Goal: Task Accomplishment & Management: Complete application form

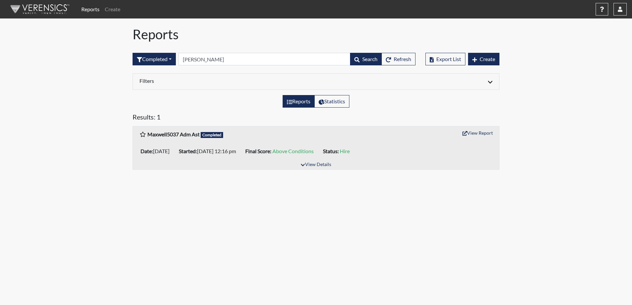
click at [161, 261] on body "Reports Create Help Center × Verensics Best Practices How to successfully use t…" at bounding box center [316, 152] width 632 height 305
click at [481, 228] on body "Reports Create Help Center × Verensics Best Practices How to successfully use t…" at bounding box center [316, 152] width 632 height 305
click at [95, 9] on link "Reports" at bounding box center [90, 9] width 23 height 13
click at [88, 9] on link "Reports" at bounding box center [90, 9] width 23 height 13
click at [117, 11] on link "Create" at bounding box center [112, 9] width 21 height 13
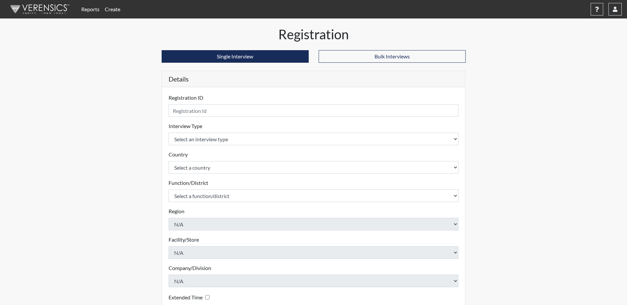
click at [90, 10] on link "Reports" at bounding box center [90, 9] width 23 height 13
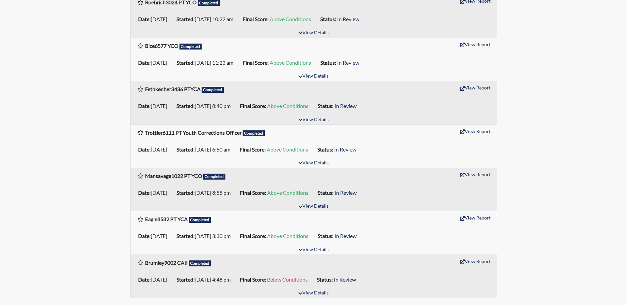
scroll to position [936, 0]
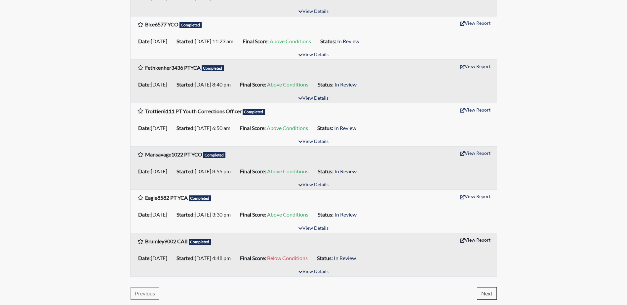
click at [468, 241] on button "View Report" at bounding box center [475, 240] width 36 height 10
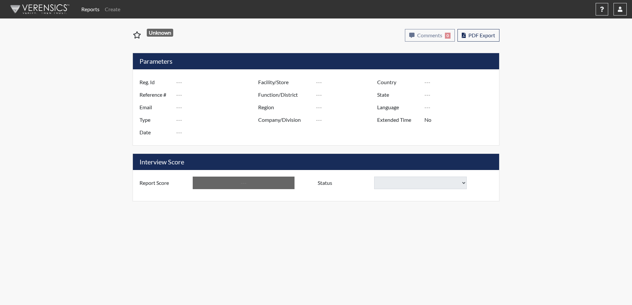
type input "Brumley9002 CAII"
type input "48390"
type input "mbbrumley@nd.gov"
type input "Community Supervision"
type input "Jul 7, 2025"
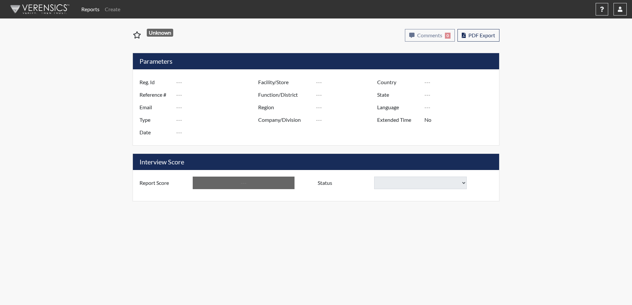
type input "P&P/502"
type input "[GEOGRAPHIC_DATA]"
type input "[US_STATE]"
type input "English"
type input "Below Conditions"
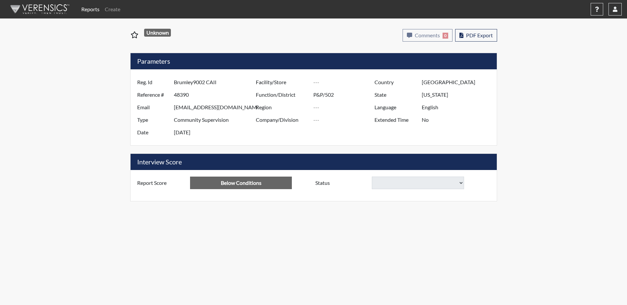
select select
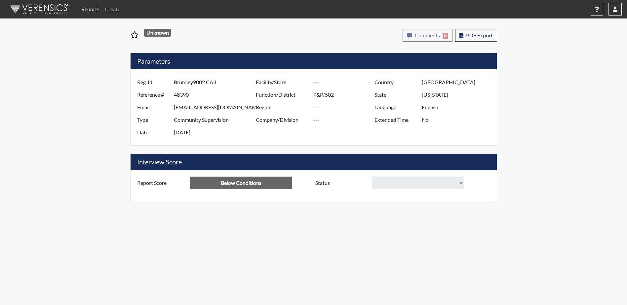
select select
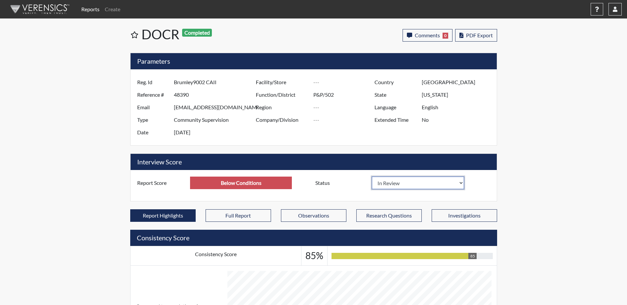
scroll to position [110, 275]
click at [426, 183] on select "In Review Hire Decline" at bounding box center [418, 183] width 93 height 13
select select "decline"
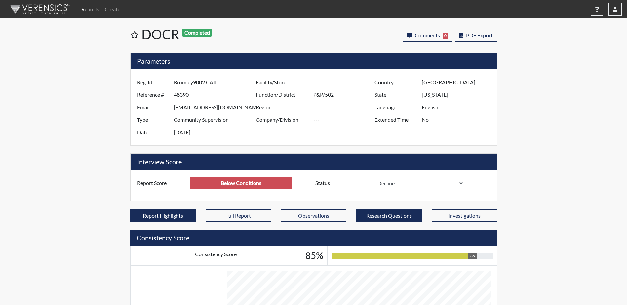
select select
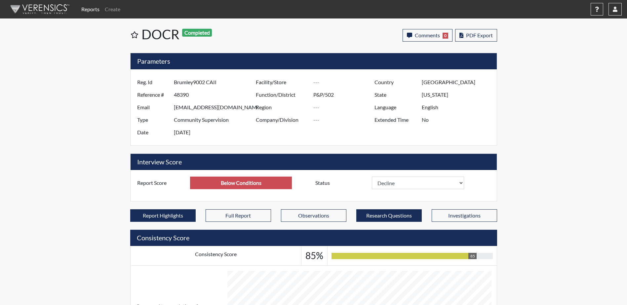
select select
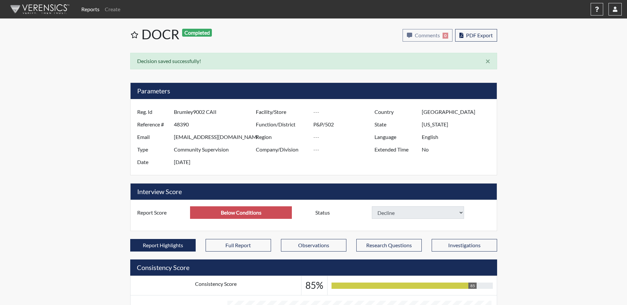
select select
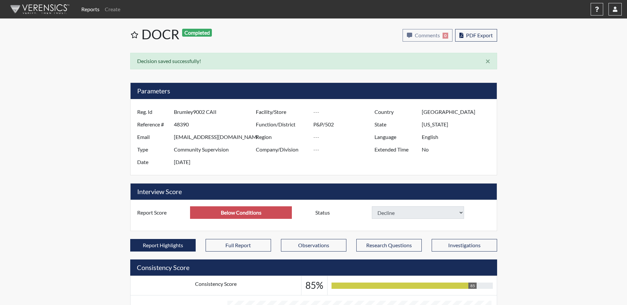
select select
click at [91, 9] on link "Reports" at bounding box center [90, 9] width 23 height 13
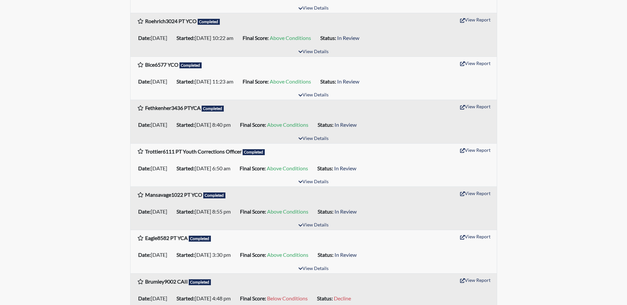
scroll to position [936, 0]
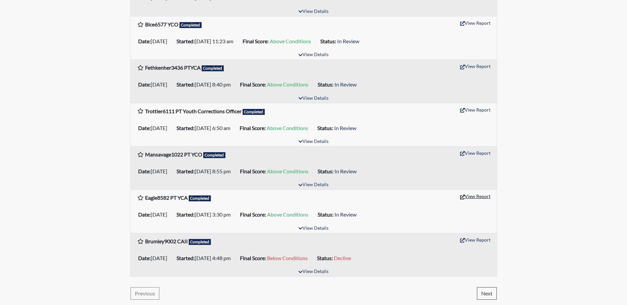
click at [476, 196] on button "View Report" at bounding box center [475, 196] width 36 height 10
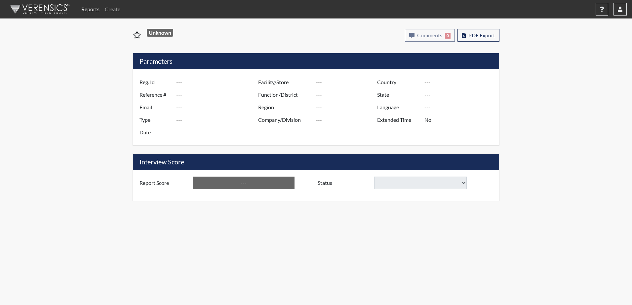
type input "Eagle8582 PT YCA"
type input "48440"
type input "simplysadie3@icloud.com"
type input "Community Supervision"
type input "Jul 9, 2025"
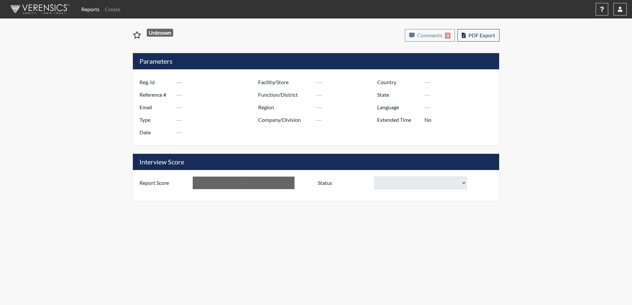
type input "P&P/502"
type input "[GEOGRAPHIC_DATA]"
type input "[US_STATE]"
type input "English"
type input "Above Conditions"
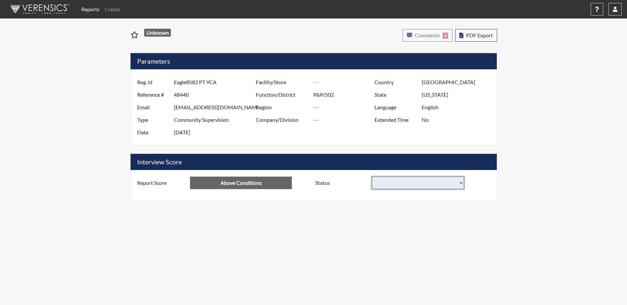
select select
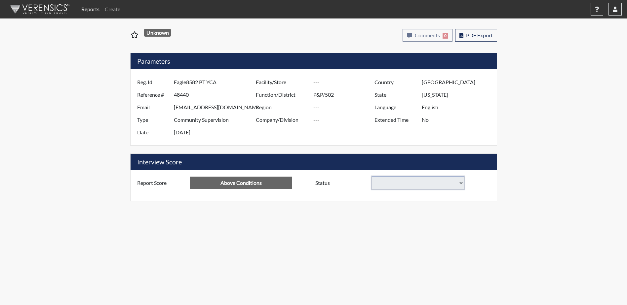
select select
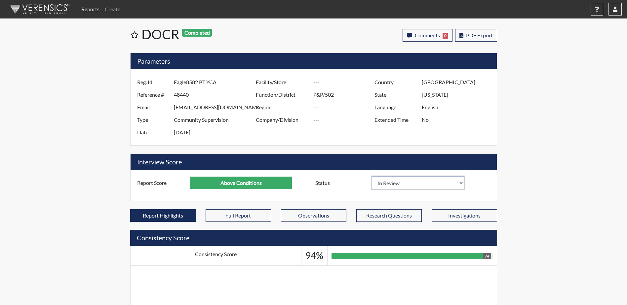
click at [431, 183] on select "In Review Hire Decline" at bounding box center [418, 183] width 93 height 13
select select "decline"
select select
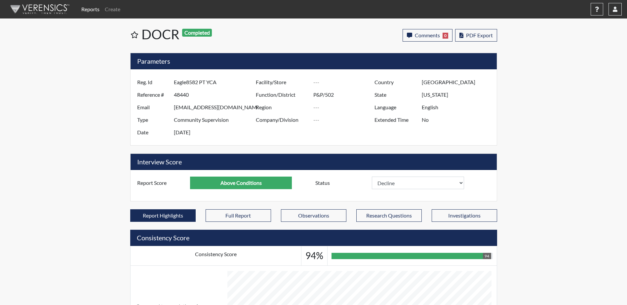
select select
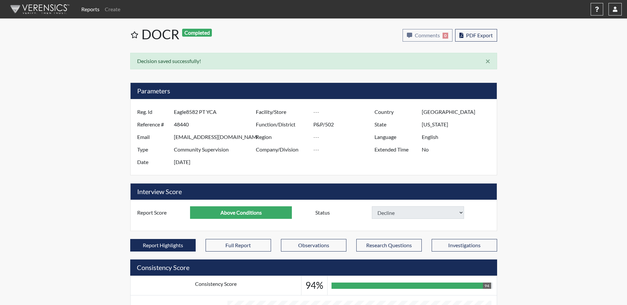
select select
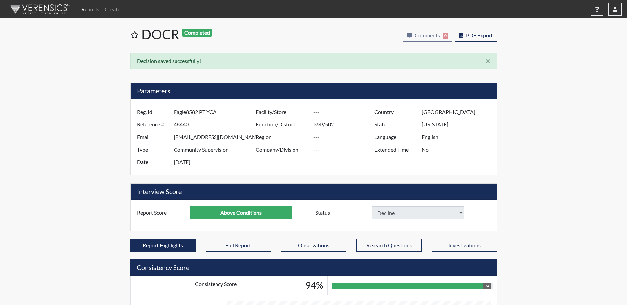
select select
click at [89, 11] on link "Reports" at bounding box center [90, 9] width 23 height 13
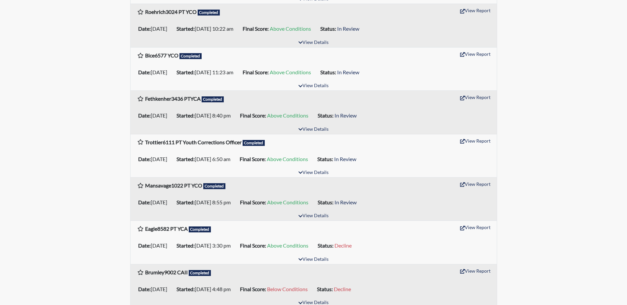
scroll to position [936, 0]
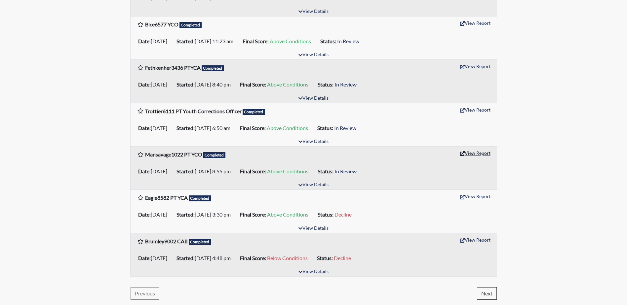
click at [469, 152] on button "View Report" at bounding box center [475, 153] width 36 height 10
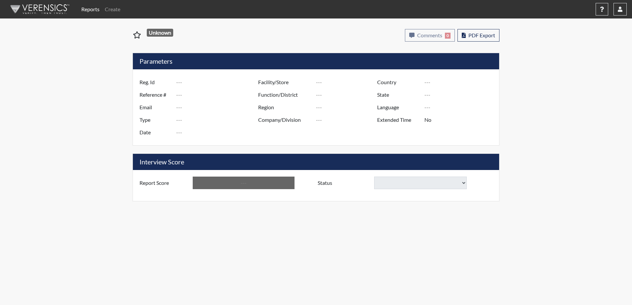
click at [444, 184] on select at bounding box center [420, 183] width 93 height 13
type input "Mansavage1022 PT YCO"
type input "48410"
type input "dmansavage@daktel.com"
type input "Community Supervision"
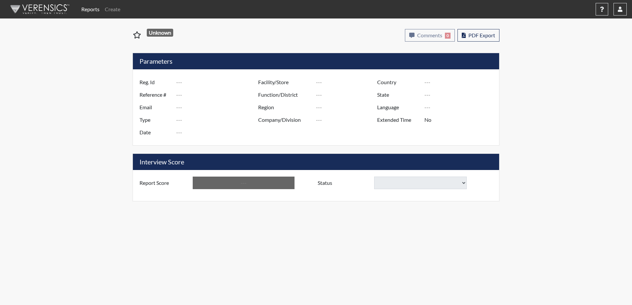
type input "Jul 8, 2025"
type input "P&P/502"
type input "[GEOGRAPHIC_DATA]"
type input "[US_STATE]"
type input "English"
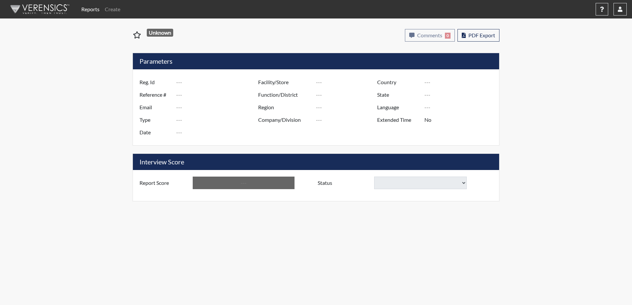
type input "Above Conditions"
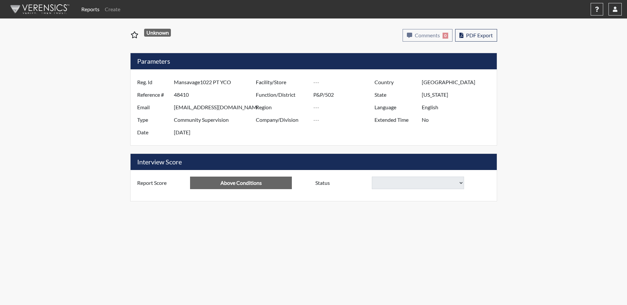
select select
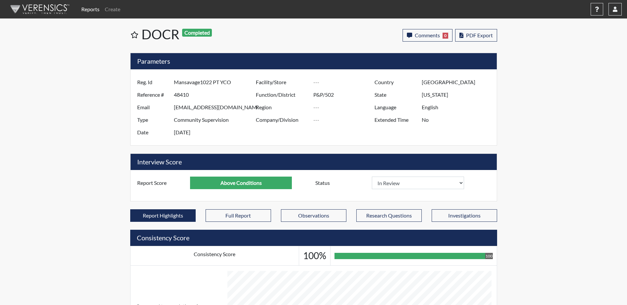
scroll to position [110, 275]
click at [444, 184] on select "In Review Hire Decline" at bounding box center [418, 183] width 93 height 13
select select "decline"
select select
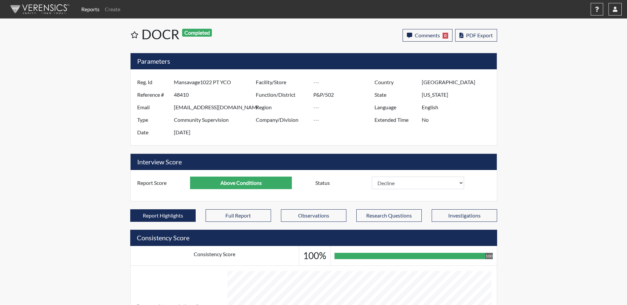
select select
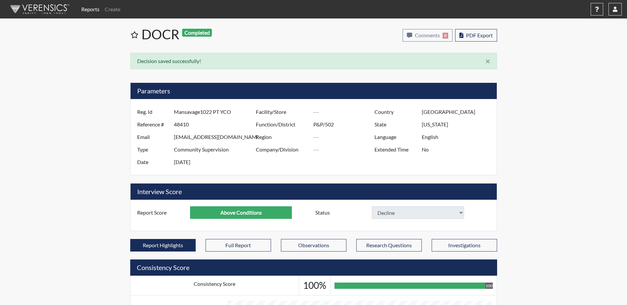
select select
click at [90, 11] on link "Reports" at bounding box center [90, 9] width 23 height 13
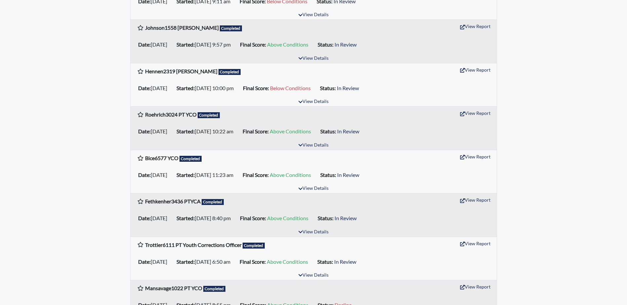
scroll to position [936, 0]
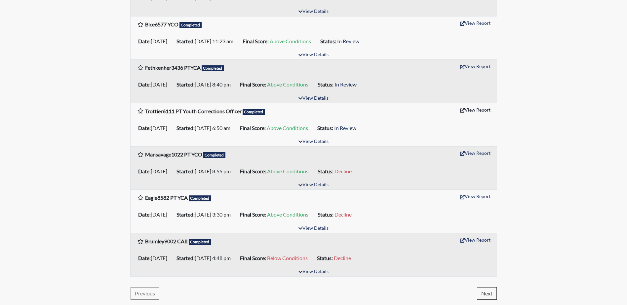
click at [465, 108] on button "View Report" at bounding box center [475, 110] width 36 height 10
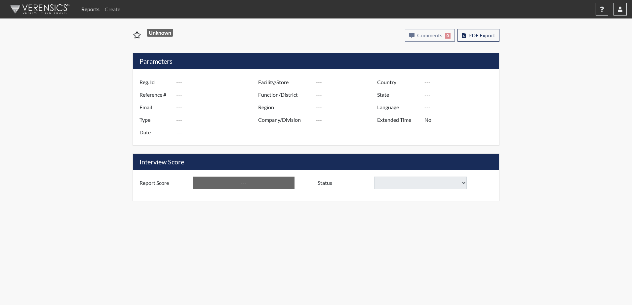
type input "Trottier6111 PT Youth Corrections Officer"
type input "48409"
type input "lynemarie13@yahoo.com"
type input "Community Supervision"
type input "[DATE]"
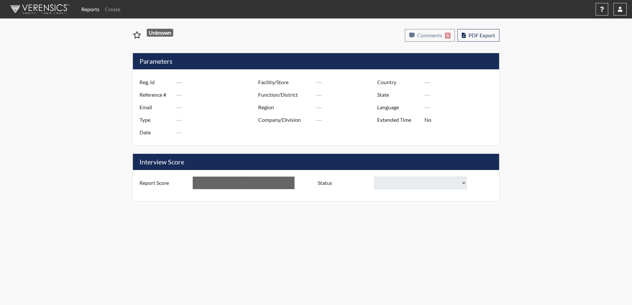
type input "P&P/502"
type input "[GEOGRAPHIC_DATA]"
type input "[US_STATE]"
type input "English"
type input "Above Conditions"
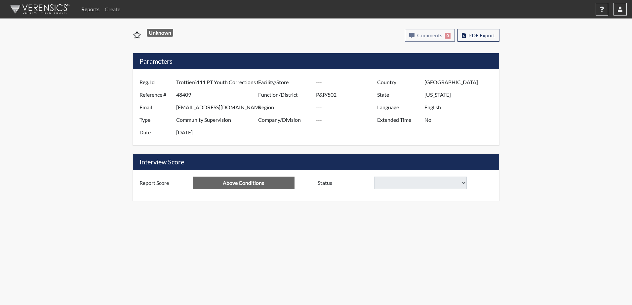
select select
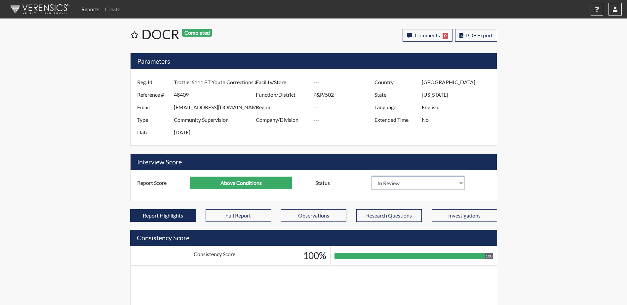
click at [423, 183] on select "In Review Hire Decline" at bounding box center [418, 183] width 93 height 13
select select "decline"
select select
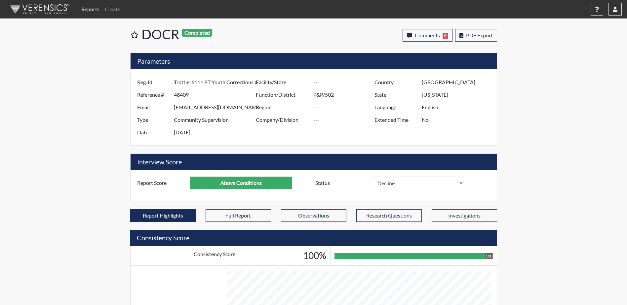
select select
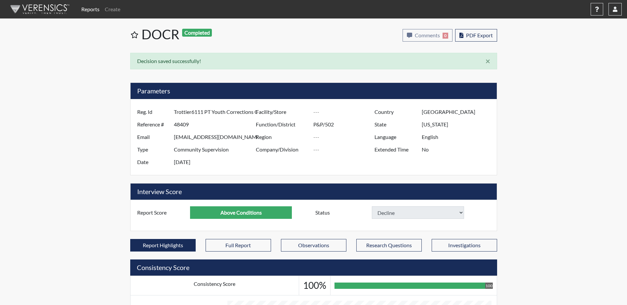
select select
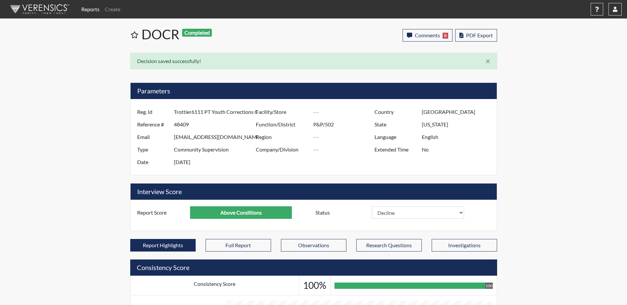
click at [91, 10] on link "Reports" at bounding box center [90, 9] width 23 height 13
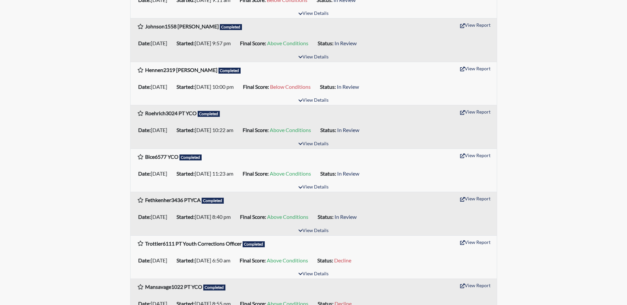
scroll to position [803, 0]
click at [478, 198] on button "View Report" at bounding box center [475, 198] width 36 height 10
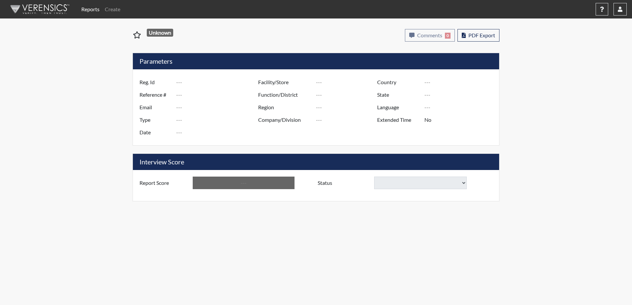
type input "Fethkenher3436 PTYCA"
type input "48456"
type input "[EMAIL_ADDRESS][DOMAIN_NAME]"
type input "Community Supervision"
type input "[DATE]"
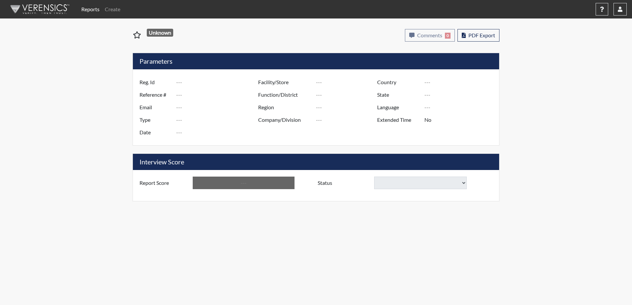
type input "P&P/502"
type input "[GEOGRAPHIC_DATA]"
type input "[US_STATE]"
type input "English"
type input "Above Conditions"
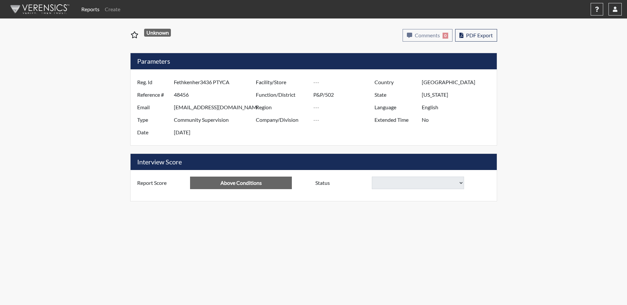
select select
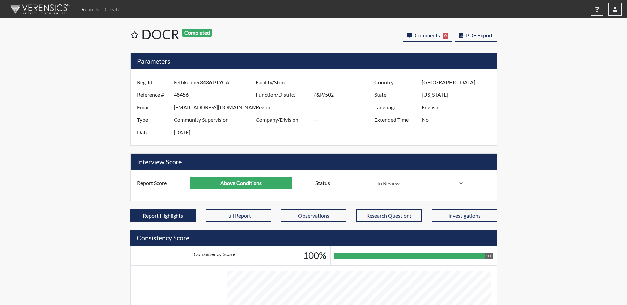
scroll to position [110, 275]
click at [403, 184] on select "In Review Hire Decline" at bounding box center [418, 183] width 93 height 13
select select "decline"
select select
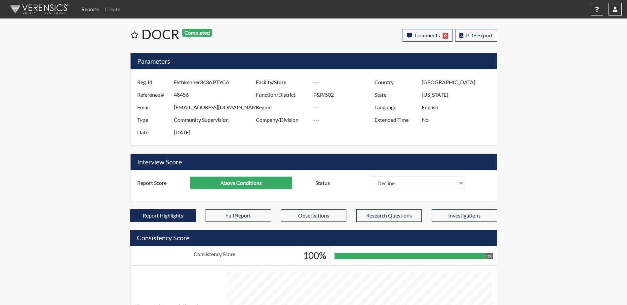
select select
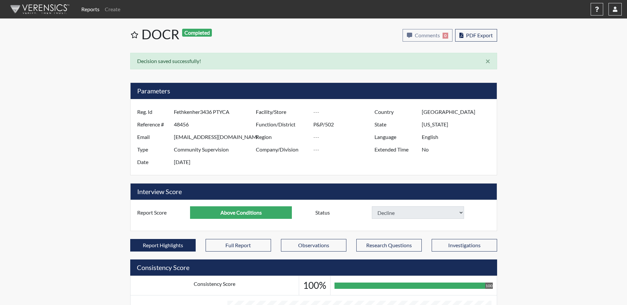
select select
click at [88, 11] on link "Reports" at bounding box center [90, 9] width 23 height 13
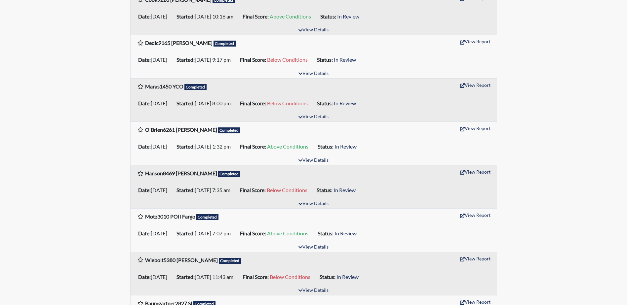
scroll to position [297, 0]
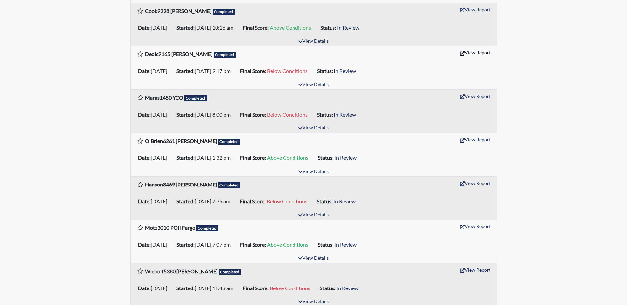
click at [470, 53] on button "View Report" at bounding box center [475, 53] width 36 height 10
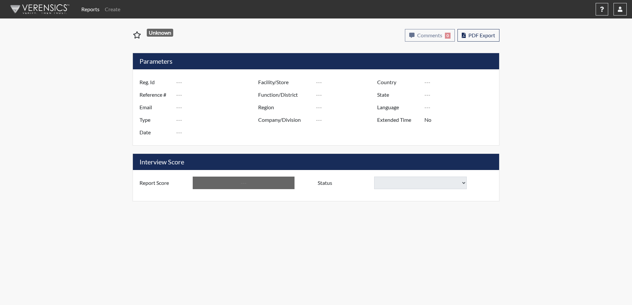
type input "Dedic9165 [PERSON_NAME]"
type input "48639"
type input "[EMAIL_ADDRESS][PERSON_NAME][DOMAIN_NAME]"
type input "Community Supervision"
type input "[DATE]"
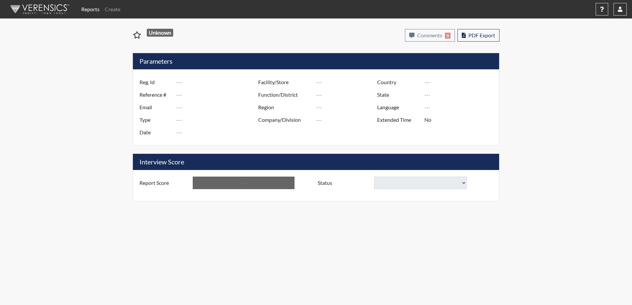
type input "P&P/502"
type input "[GEOGRAPHIC_DATA]"
type input "[US_STATE]"
type input "English"
type input "Below Conditions"
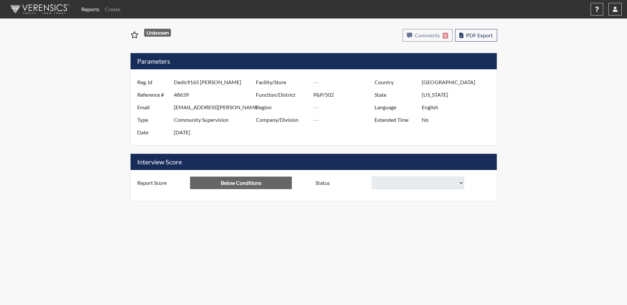
select select
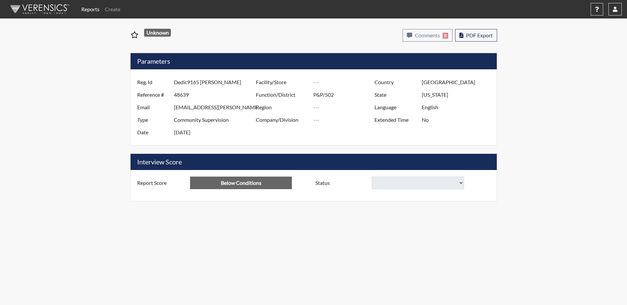
select select
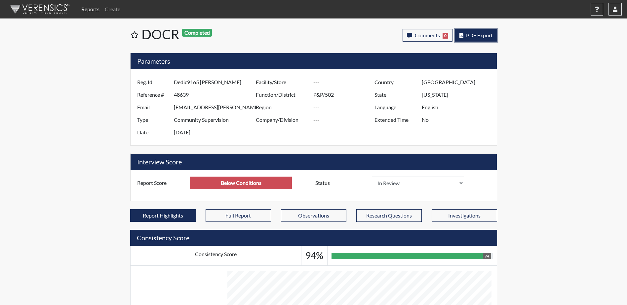
click at [480, 37] on span "PDF Export" at bounding box center [479, 35] width 27 height 6
select select
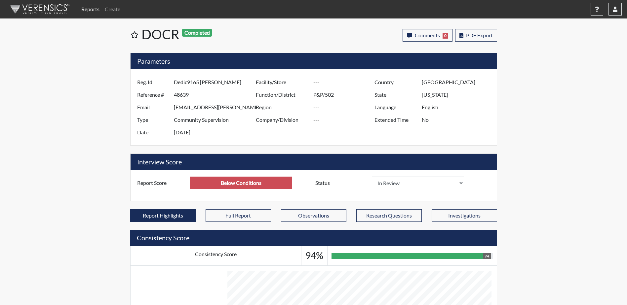
select select
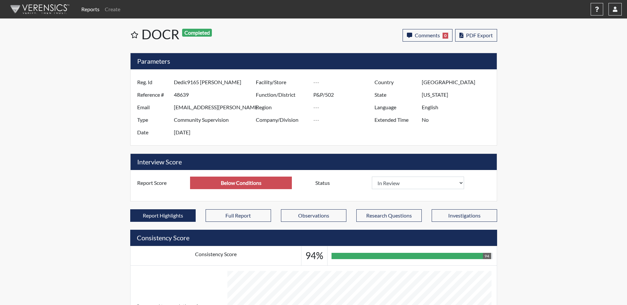
select select
